Goal: Find specific page/section: Find specific page/section

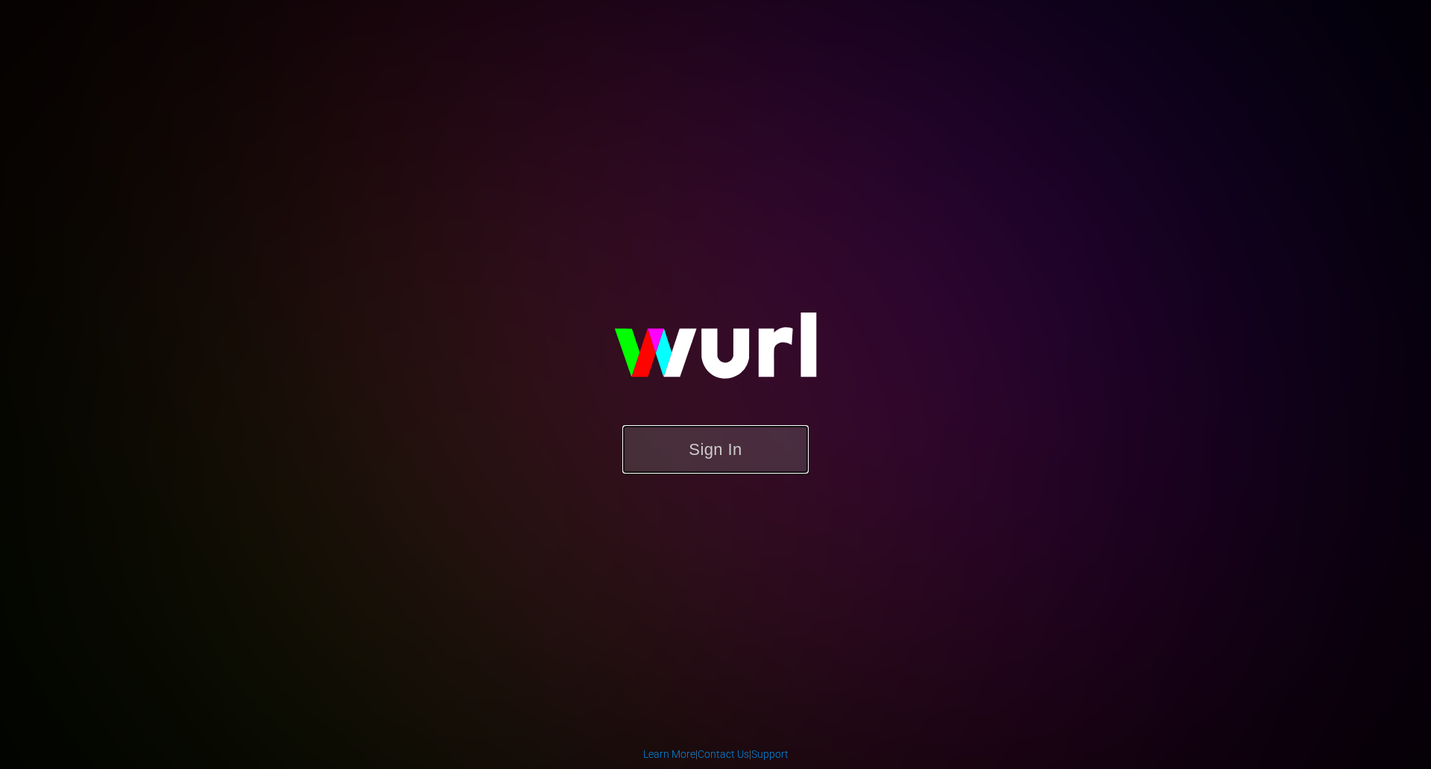
click at [701, 447] on button "Sign In" at bounding box center [715, 449] width 186 height 48
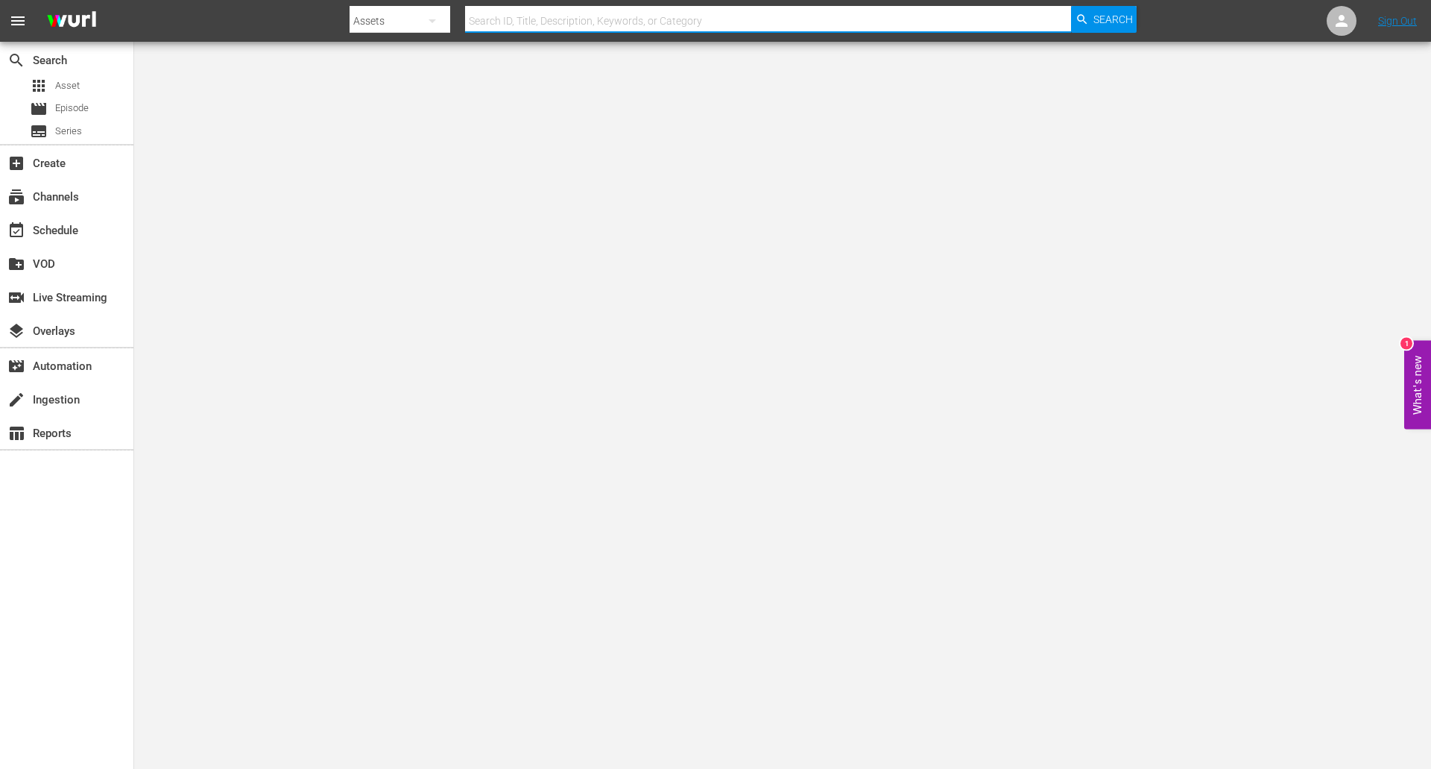
click at [624, 13] on input "text" at bounding box center [768, 21] width 606 height 36
type input "talamasca"
click at [1096, 15] on span "Search" at bounding box center [1114, 19] width 40 height 27
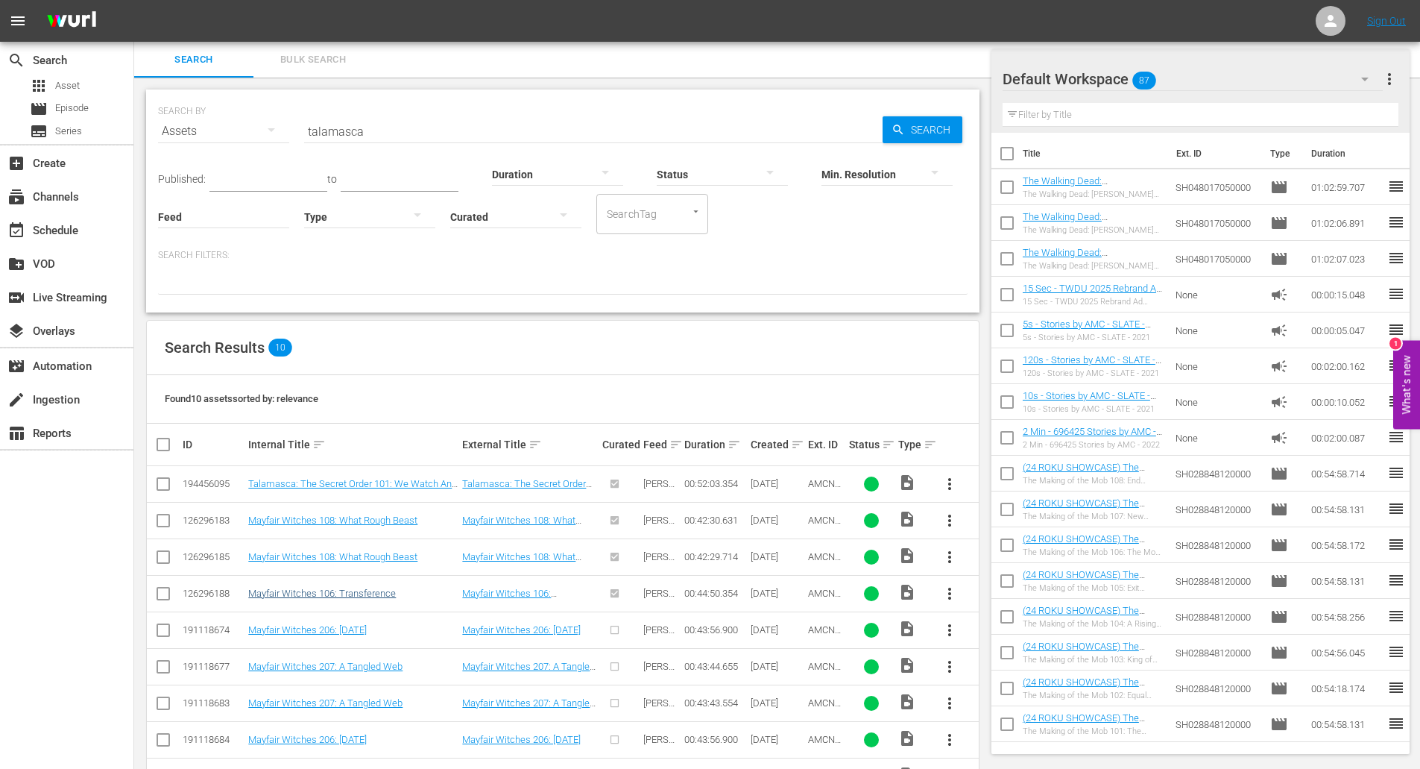
scroll to position [90, 0]
